Goal: Transaction & Acquisition: Purchase product/service

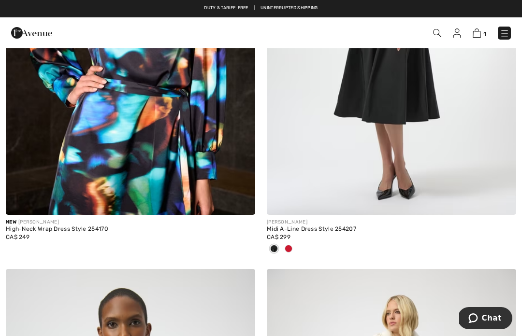
scroll to position [5714, 0]
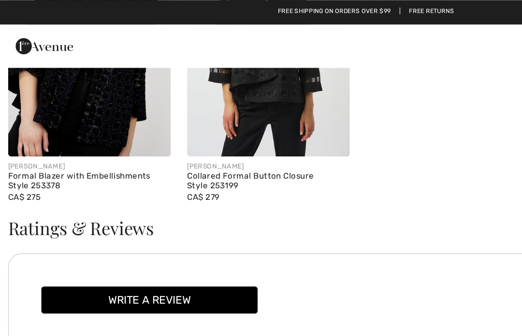
scroll to position [1415, 0]
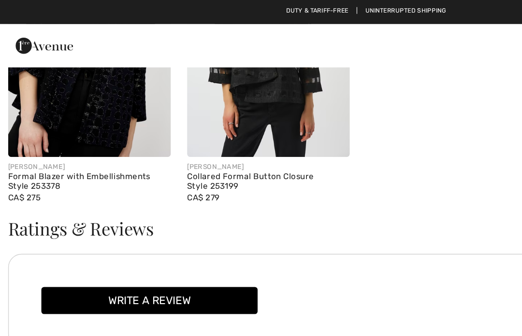
click at [190, 78] on img at bounding box center [191, 25] width 116 height 174
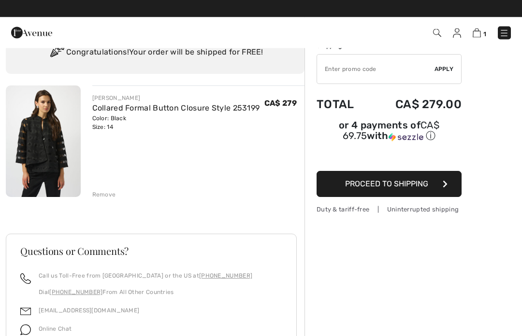
scroll to position [41, 0]
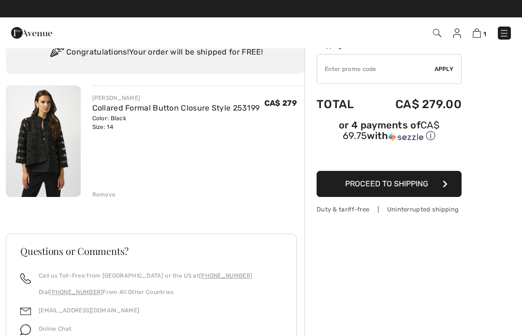
click at [404, 191] on button "Proceed to Shipping" at bounding box center [388, 184] width 145 height 26
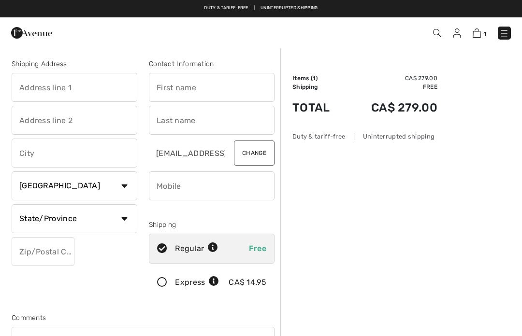
click at [89, 84] on input "text" at bounding box center [75, 87] width 126 height 29
click at [229, 83] on input "text" at bounding box center [212, 87] width 126 height 29
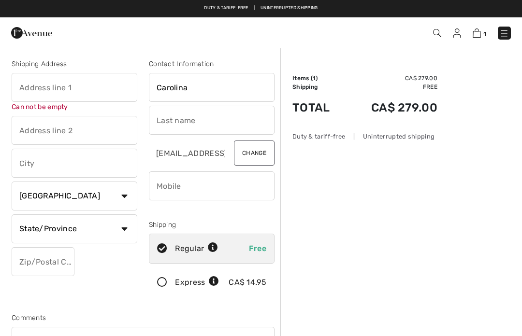
click at [198, 122] on input "text" at bounding box center [212, 120] width 126 height 29
type input "Carolina"
type input "Euceda"
click at [103, 87] on input "text" at bounding box center [75, 87] width 126 height 29
click at [82, 169] on div "Shipping Address 1411 - 18 Tretti Way Can not be empty Country Canada United St…" at bounding box center [74, 180] width 137 height 243
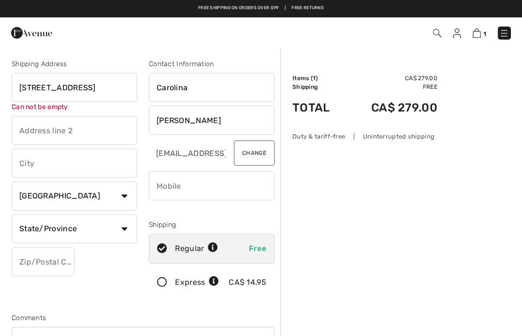
type input "1411 - 18 Tretti Way"
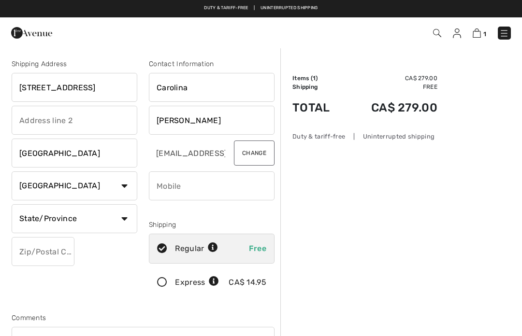
type input "Toronto"
click at [129, 223] on select "State/Province Alberta British Columbia Manitoba New Brunswick Newfoundland and…" at bounding box center [75, 218] width 126 height 29
select select "ON"
click at [56, 254] on input "text" at bounding box center [43, 251] width 63 height 29
type input "M3H0E4"
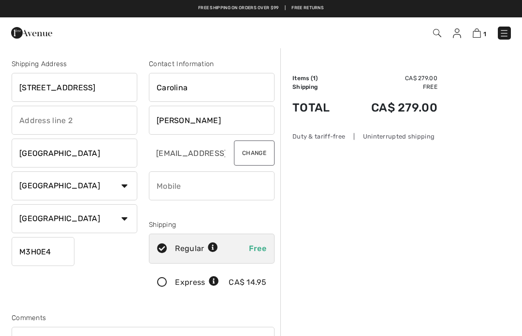
click at [207, 194] on input "phone" at bounding box center [212, 186] width 126 height 29
type input "4166622360"
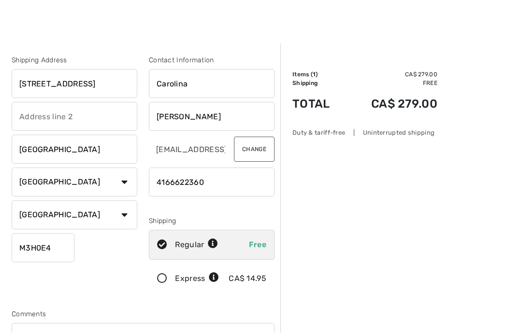
click at [415, 133] on div "Duty & tariff-free | Uninterrupted shipping" at bounding box center [364, 136] width 145 height 9
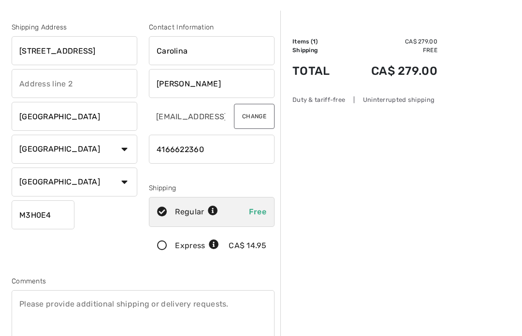
scroll to position [53, 0]
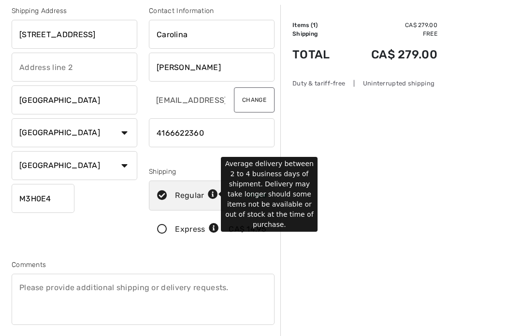
click at [213, 199] on icon at bounding box center [213, 195] width 10 height 10
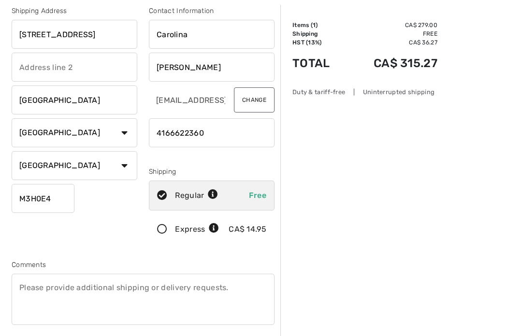
click at [354, 215] on div "Order Summary Details Items ( 1 ) CA$ 279.00 Promo code CA$ 0.00 Shipping Free …" at bounding box center [401, 312] width 242 height 637
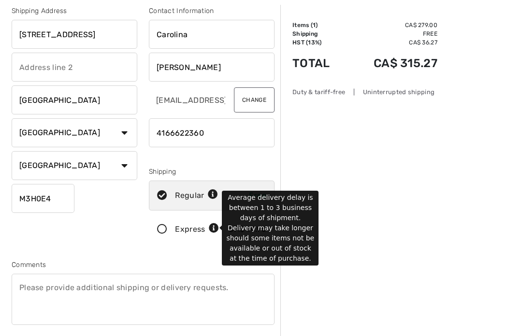
click at [215, 228] on icon at bounding box center [214, 229] width 10 height 10
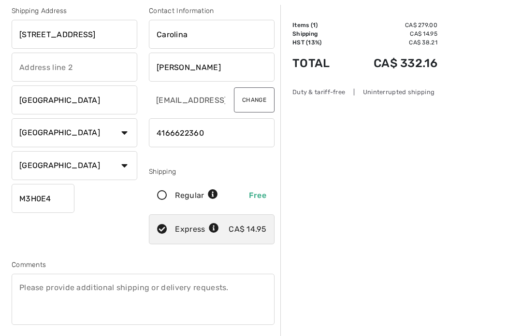
click at [160, 196] on icon at bounding box center [162, 196] width 26 height 10
radio input "true"
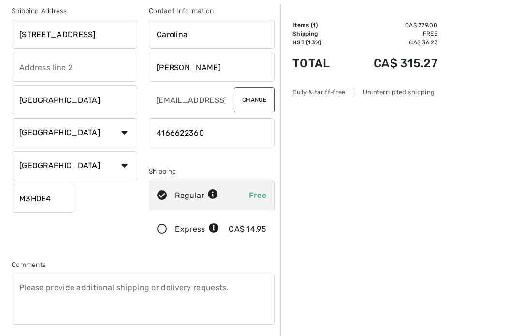
click at [47, 35] on input "1411 - 18 Tretti Way" at bounding box center [75, 34] width 126 height 29
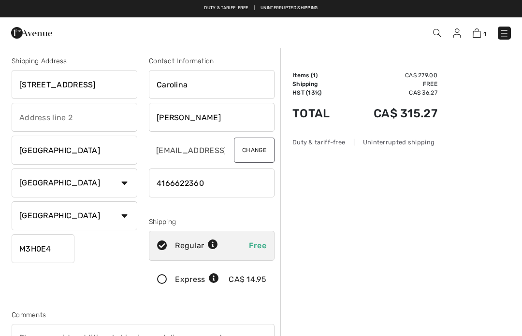
scroll to position [0, 0]
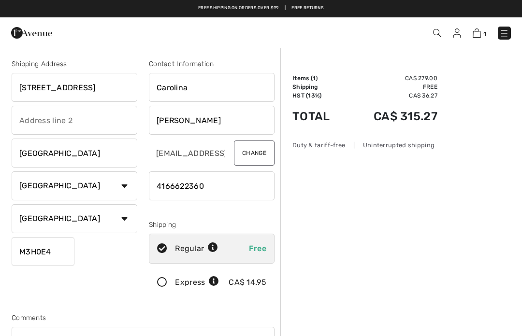
type input "18 Tretti Way"
click at [72, 124] on input "text" at bounding box center [75, 120] width 126 height 29
type input "Unit 1411"
click at [82, 157] on input "Toronto" at bounding box center [75, 153] width 126 height 29
type input "T"
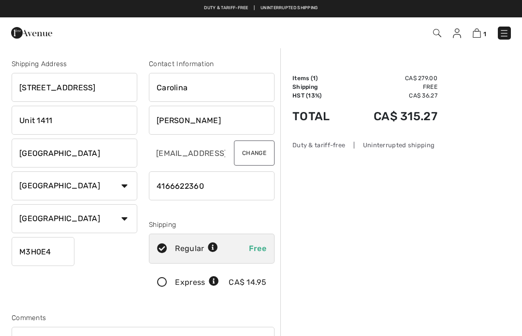
type input "North York"
click at [231, 180] on input "phone" at bounding box center [212, 186] width 126 height 29
click at [244, 188] on input "phone" at bounding box center [212, 186] width 126 height 29
type input "4"
type input "("
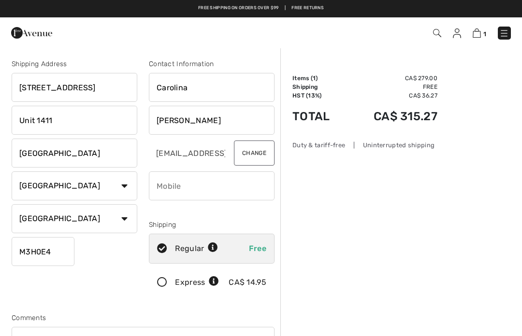
type input "9"
type input "4166622360"
click at [242, 8] on link "Duty & tariff-free | Uninterrupted shipping" at bounding box center [261, 7] width 114 height 5
click at [236, 9] on link "Free shipping on orders over $99" at bounding box center [238, 8] width 81 height 7
click at [473, 32] on img at bounding box center [476, 33] width 8 height 9
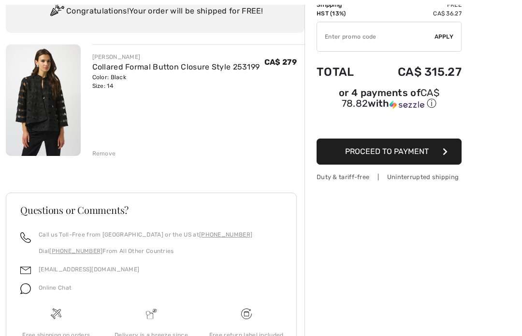
scroll to position [87, 0]
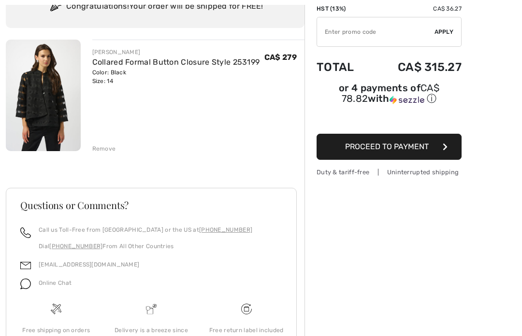
click at [411, 151] on span "Proceed to Payment" at bounding box center [387, 146] width 84 height 9
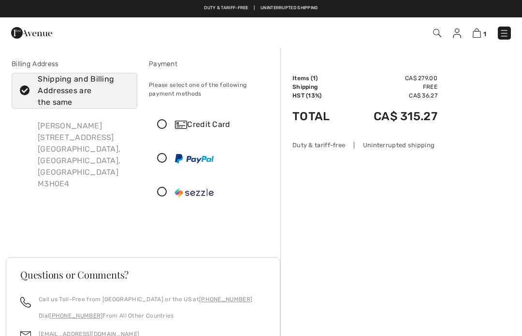
click at [27, 91] on icon at bounding box center [25, 91] width 26 height 10
click at [123, 91] on input "Shipping and Billing Addresses are the same" at bounding box center [126, 90] width 6 height 29
checkbox input "false"
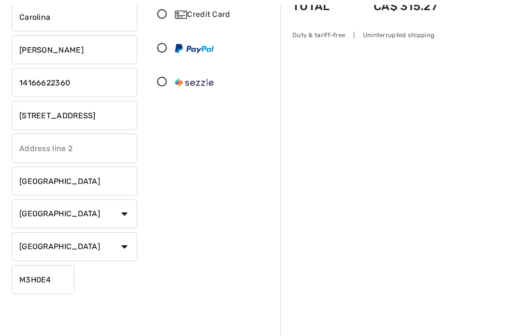
scroll to position [110, 0]
click at [118, 208] on select "Country Canada United States Afghanistan Aland Islands Albania Algeria American…" at bounding box center [75, 214] width 126 height 29
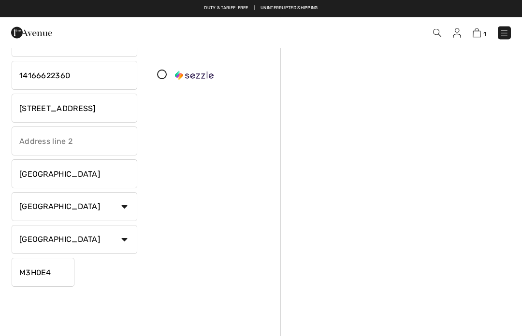
scroll to position [116, 0]
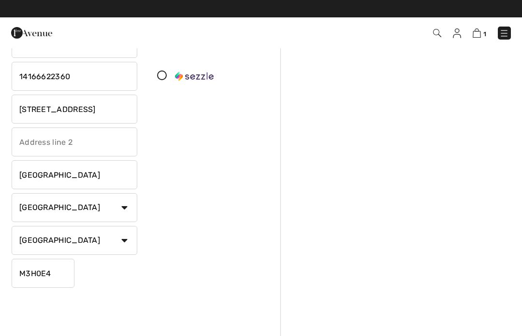
click at [124, 208] on select "Country Canada United States Afghanistan Aland Islands Albania Algeria American…" at bounding box center [75, 207] width 126 height 29
select select "US"
click at [123, 237] on select "State/Province Alabama Alaska American Samoa Arizona Arkansas California Colora…" at bounding box center [75, 240] width 126 height 29
select select "GA"
click at [59, 270] on input "M3H0E4" at bounding box center [43, 273] width 63 height 29
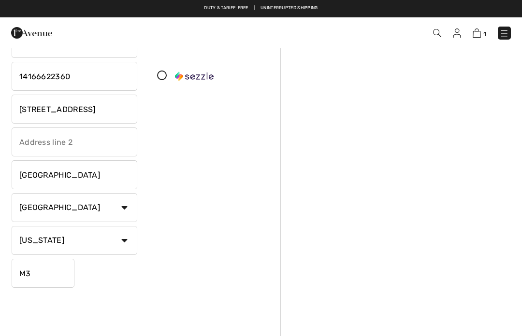
type input "M"
type input "30101"
click at [93, 170] on input "Toronto" at bounding box center [75, 174] width 126 height 29
type input "T"
type input "Acworth"
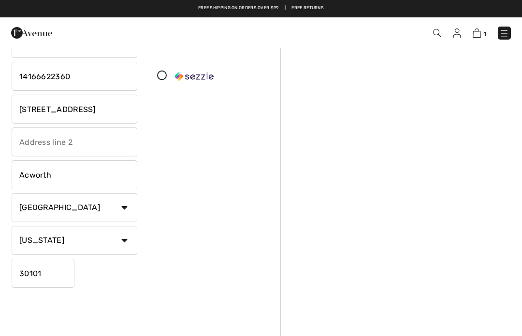
click at [104, 110] on input "[STREET_ADDRESS]" at bounding box center [75, 109] width 126 height 29
type input "1"
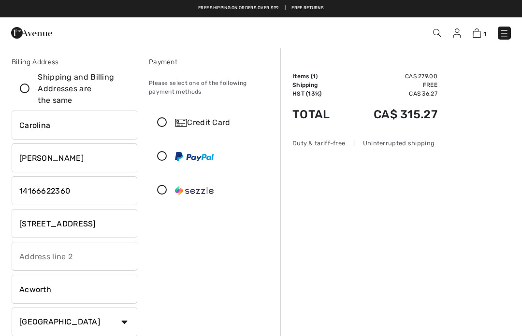
scroll to position [0, 0]
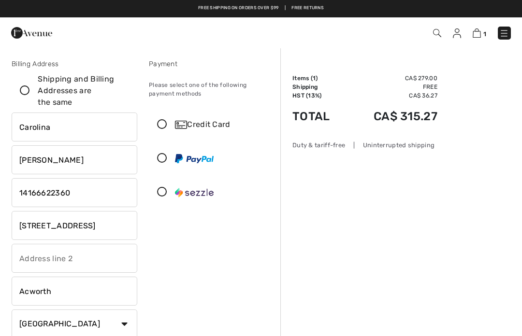
type input "4767 Arbor View Pkwy NW"
click at [162, 120] on icon at bounding box center [162, 125] width 26 height 10
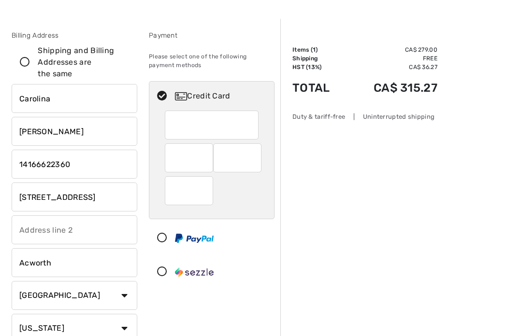
scroll to position [29, 0]
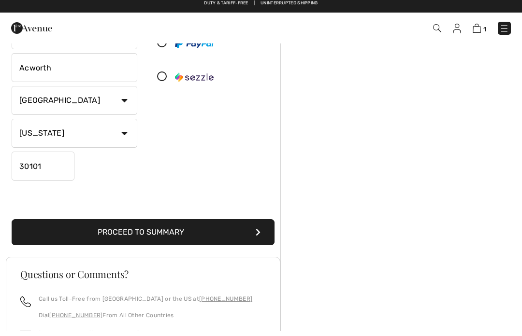
scroll to position [213, 0]
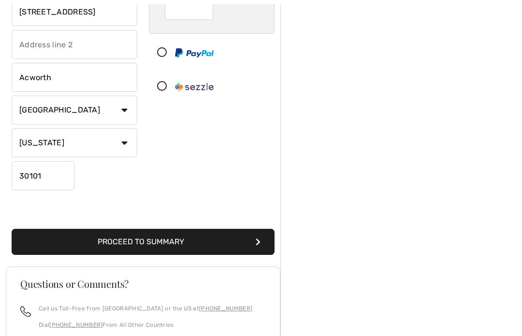
click at [209, 244] on button "Proceed to Summary" at bounding box center [143, 243] width 263 height 26
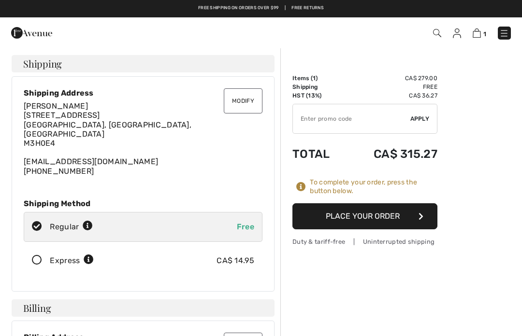
click at [401, 209] on button "Place Your Order" at bounding box center [364, 216] width 145 height 26
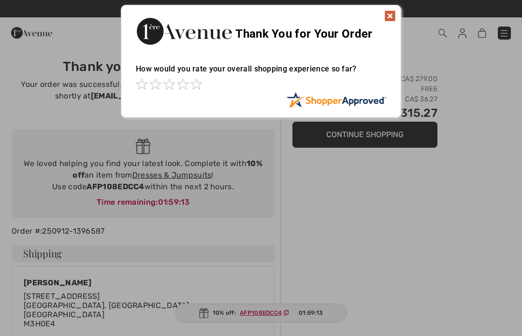
click at [395, 16] on img at bounding box center [390, 16] width 12 height 12
